Goal: Task Accomplishment & Management: Use online tool/utility

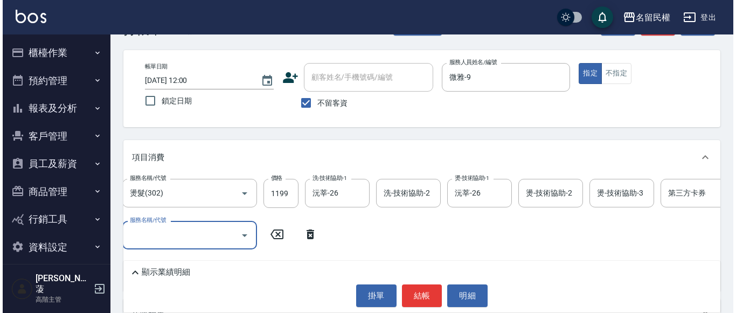
scroll to position [54, 0]
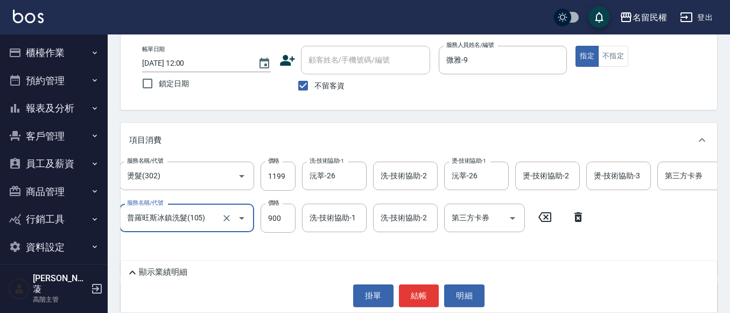
type input "普羅旺斯冰鎮洗髮(105)"
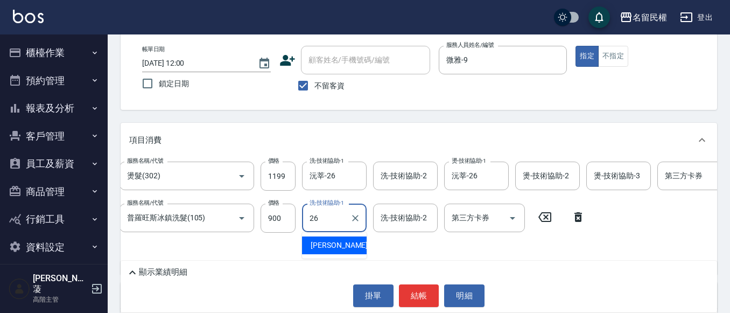
type input "沅莘-26"
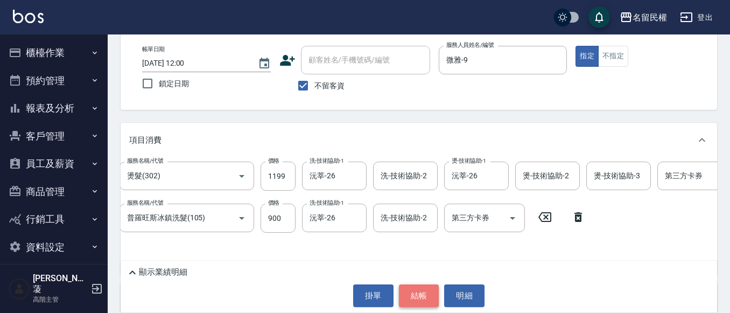
click at [400, 296] on button "結帳" at bounding box center [419, 295] width 40 height 23
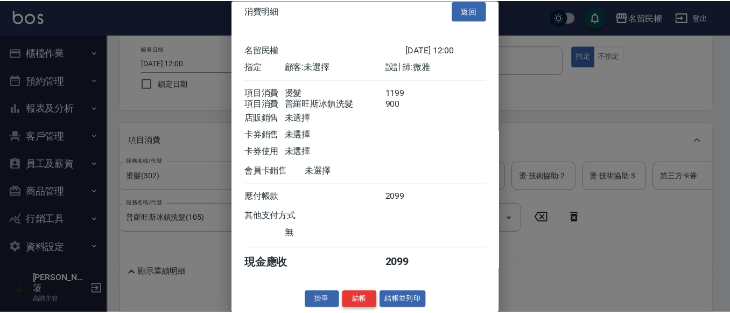
scroll to position [27, 0]
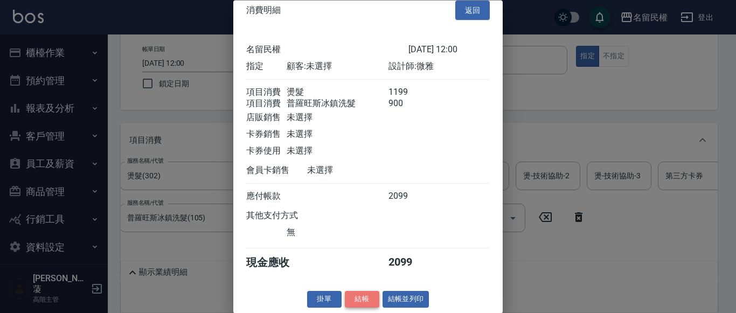
click at [361, 297] on button "結帳" at bounding box center [362, 299] width 34 height 17
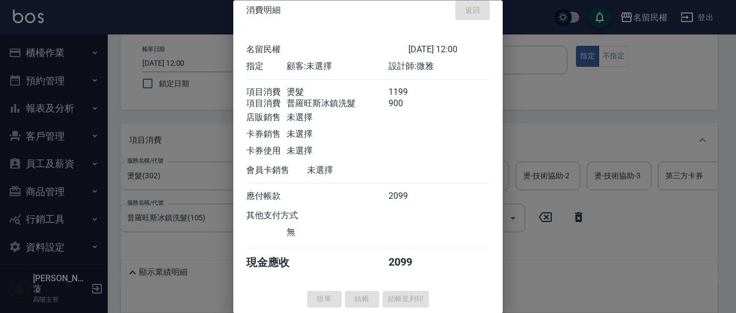
type input "[DATE] 12:59"
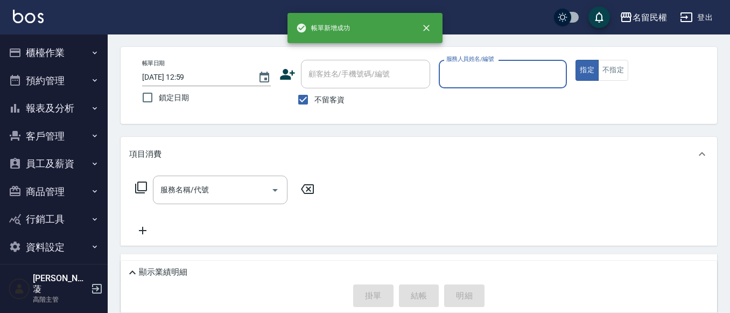
scroll to position [0, 0]
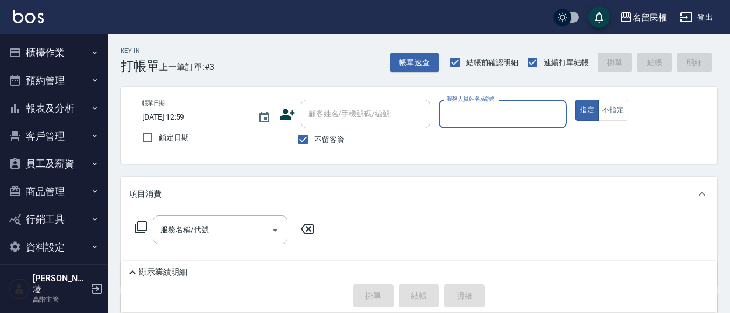
click at [66, 116] on button "報表及分析" at bounding box center [53, 108] width 99 height 28
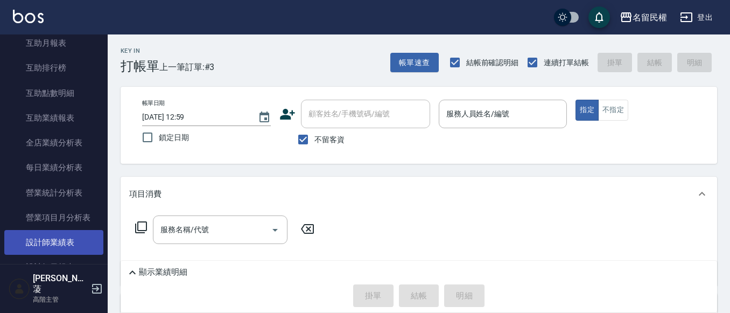
scroll to position [269, 0]
click at [68, 246] on link "設計師日報表" at bounding box center [53, 243] width 99 height 25
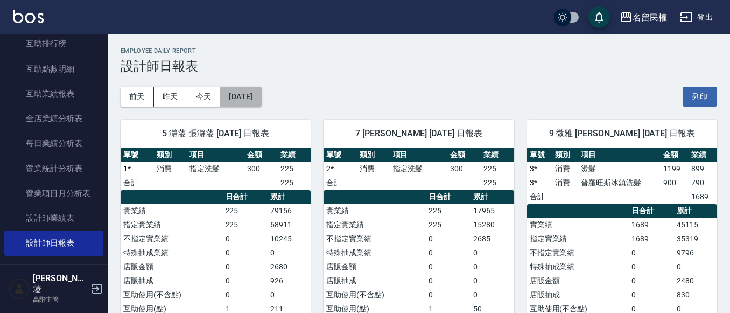
click at [261, 102] on button "[DATE]" at bounding box center [240, 97] width 41 height 20
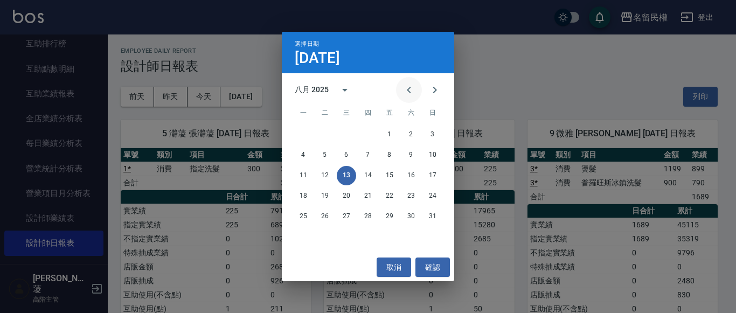
click at [408, 92] on icon "Previous month" at bounding box center [408, 89] width 13 height 13
click at [430, 151] on button "13" at bounding box center [432, 154] width 19 height 19
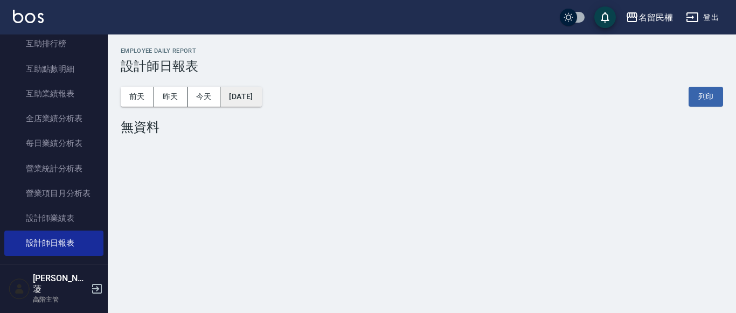
click at [256, 96] on button "[DATE]" at bounding box center [240, 97] width 41 height 20
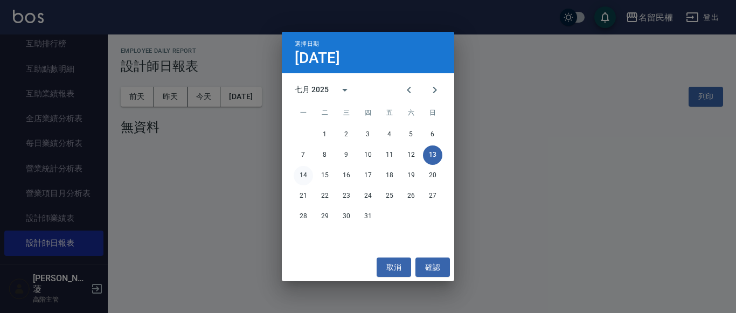
click at [302, 172] on button "14" at bounding box center [303, 175] width 19 height 19
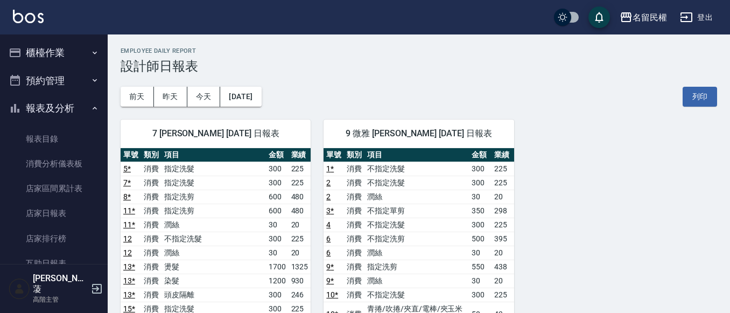
click at [76, 62] on button "櫃檯作業" at bounding box center [53, 53] width 99 height 28
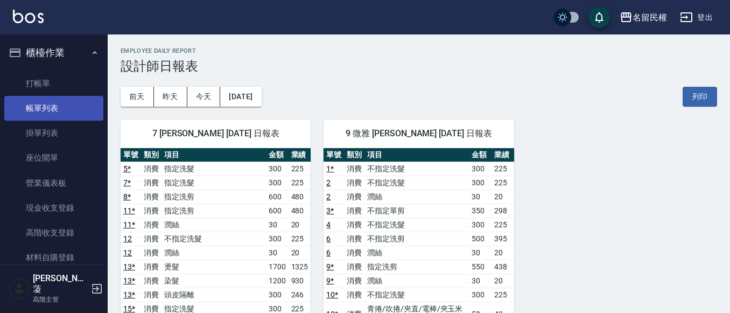
drag, startPoint x: 57, startPoint y: 106, endPoint x: 67, endPoint y: 92, distance: 17.3
click at [57, 106] on link "帳單列表" at bounding box center [53, 108] width 99 height 25
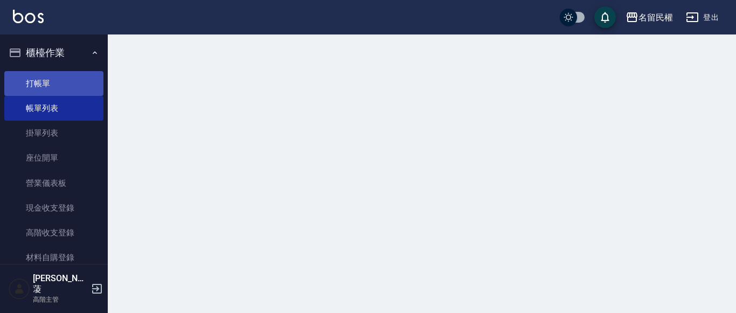
click at [69, 87] on link "打帳單" at bounding box center [53, 83] width 99 height 25
